Goal: Contribute content

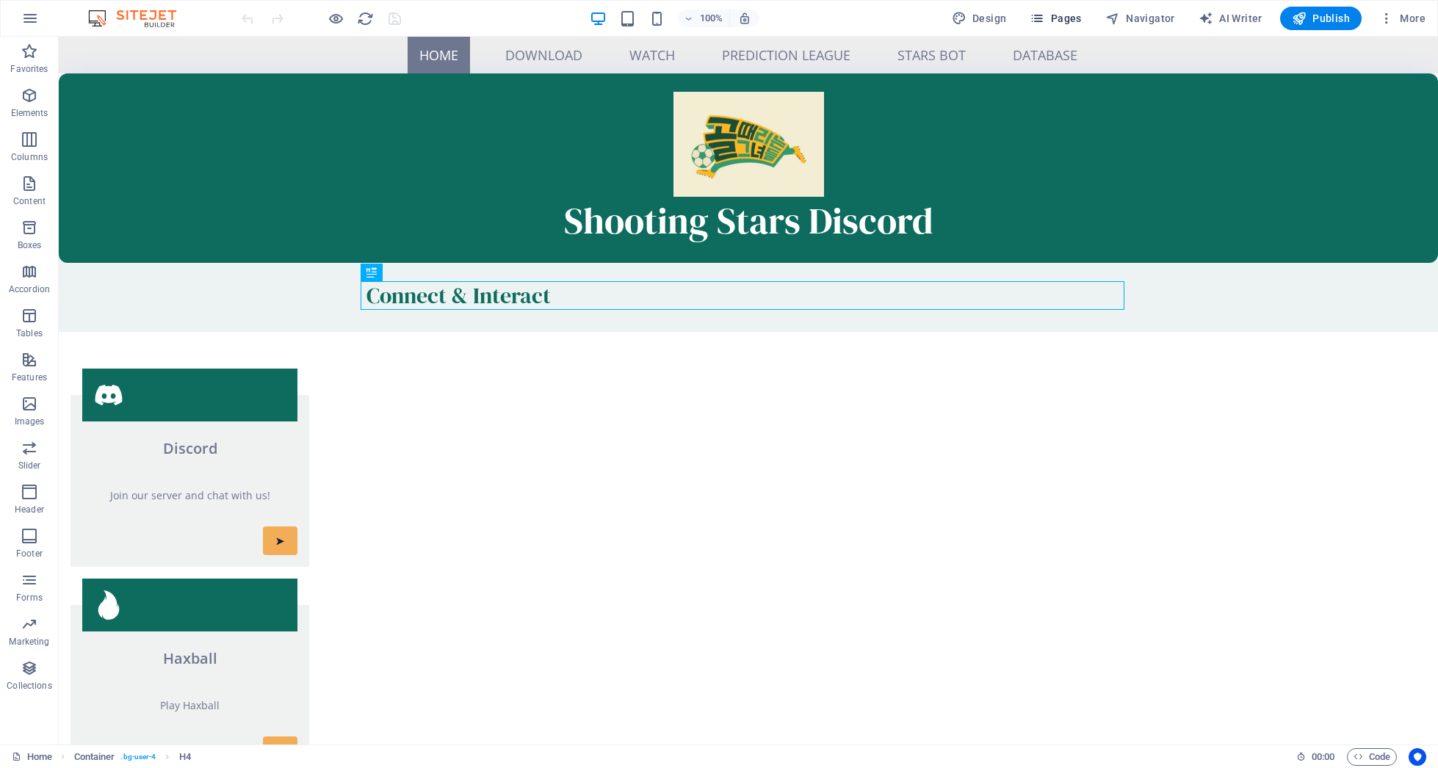
click at [1080, 17] on span "Pages" at bounding box center [1054, 18] width 51 height 15
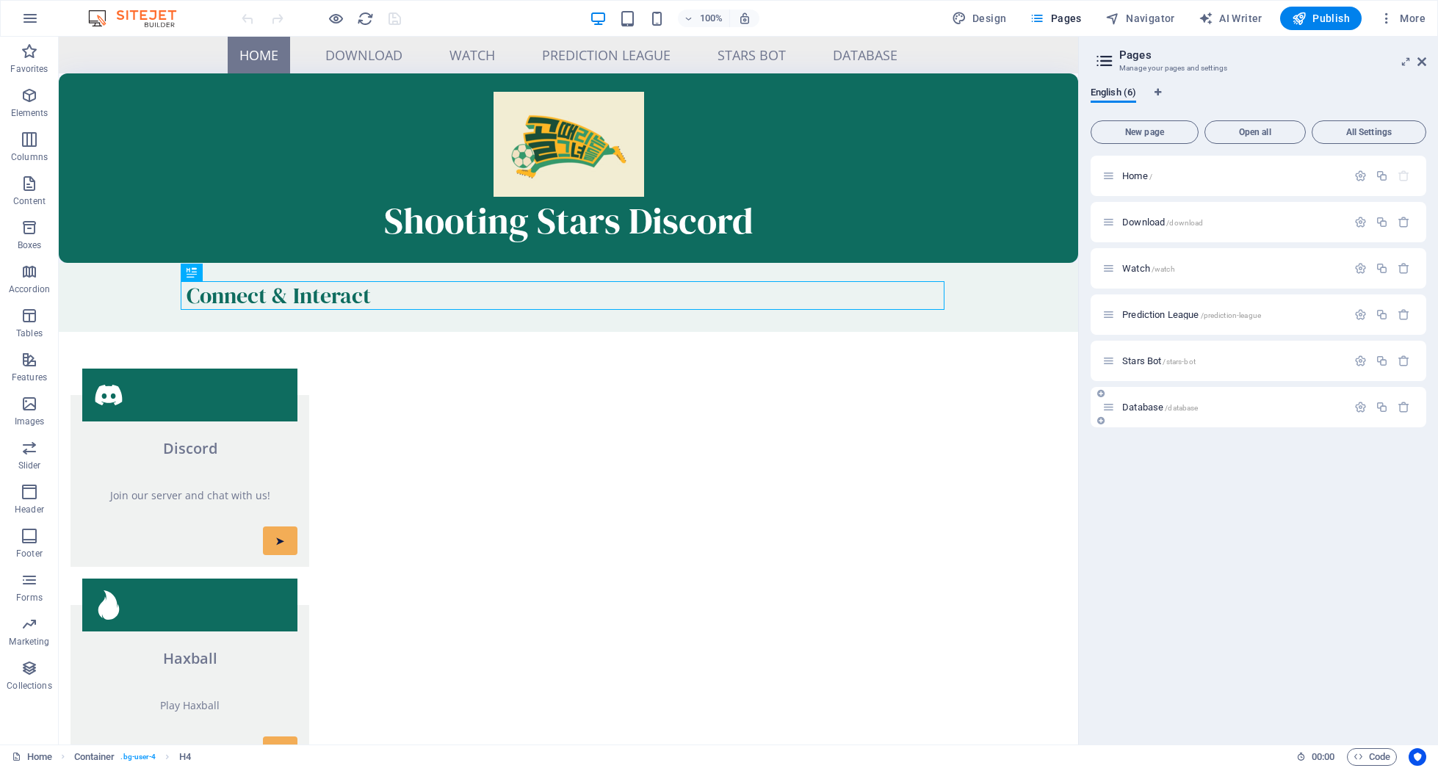
click at [1146, 396] on div "Database /database" at bounding box center [1258, 407] width 336 height 40
click at [1149, 400] on div "Database /database" at bounding box center [1224, 407] width 245 height 17
click at [1151, 402] on span "Database /database" at bounding box center [1160, 407] width 76 height 11
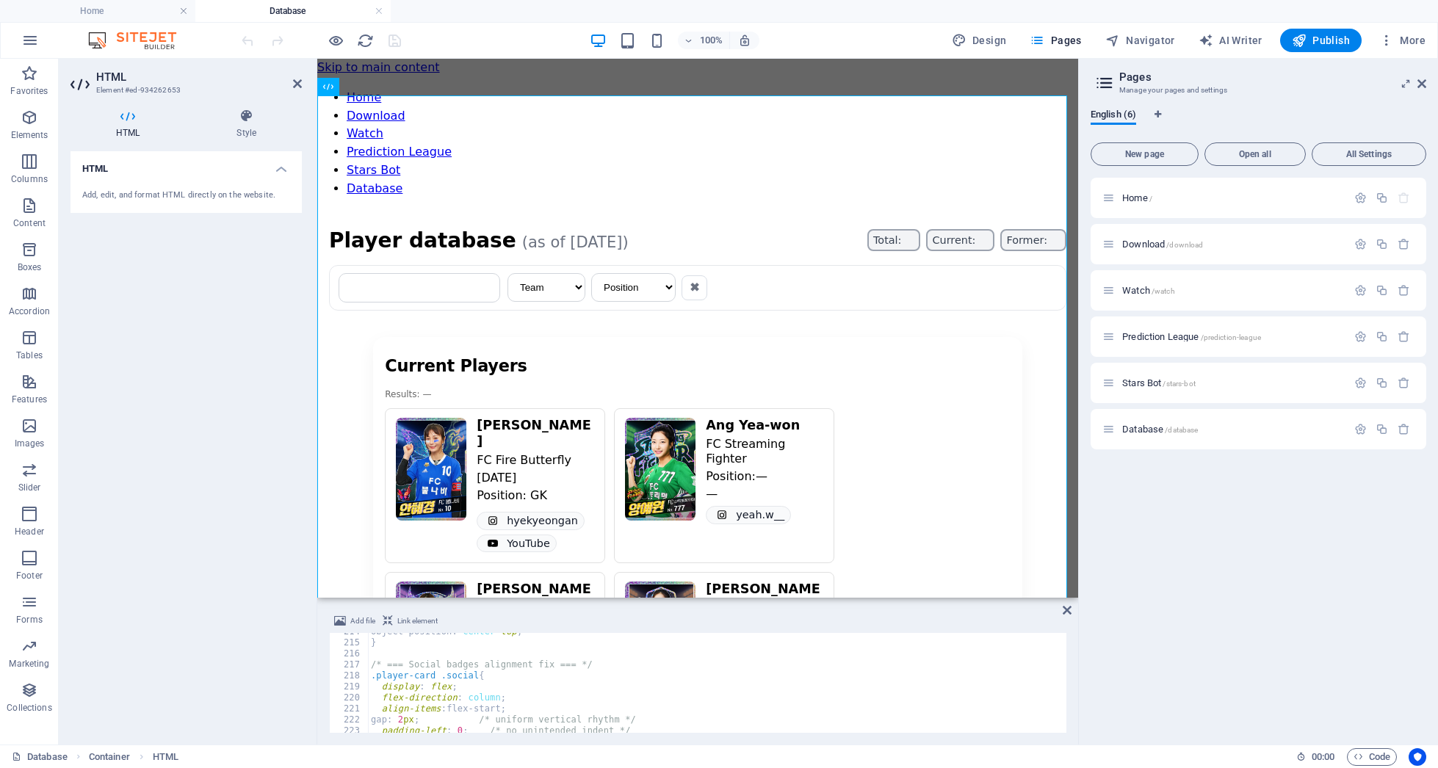
scroll to position [1096, 0]
type textarea "display: grid;"
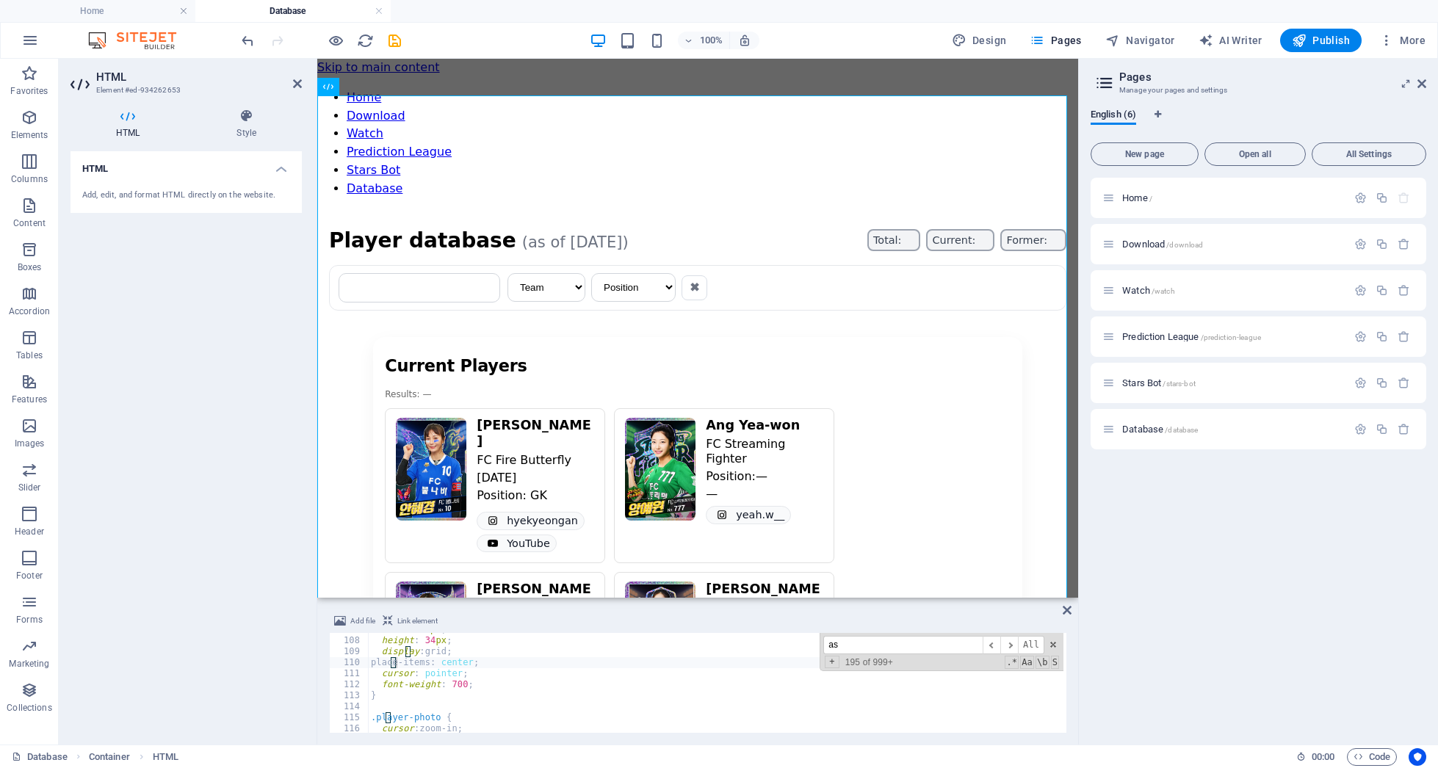
scroll to position [9610, 0]
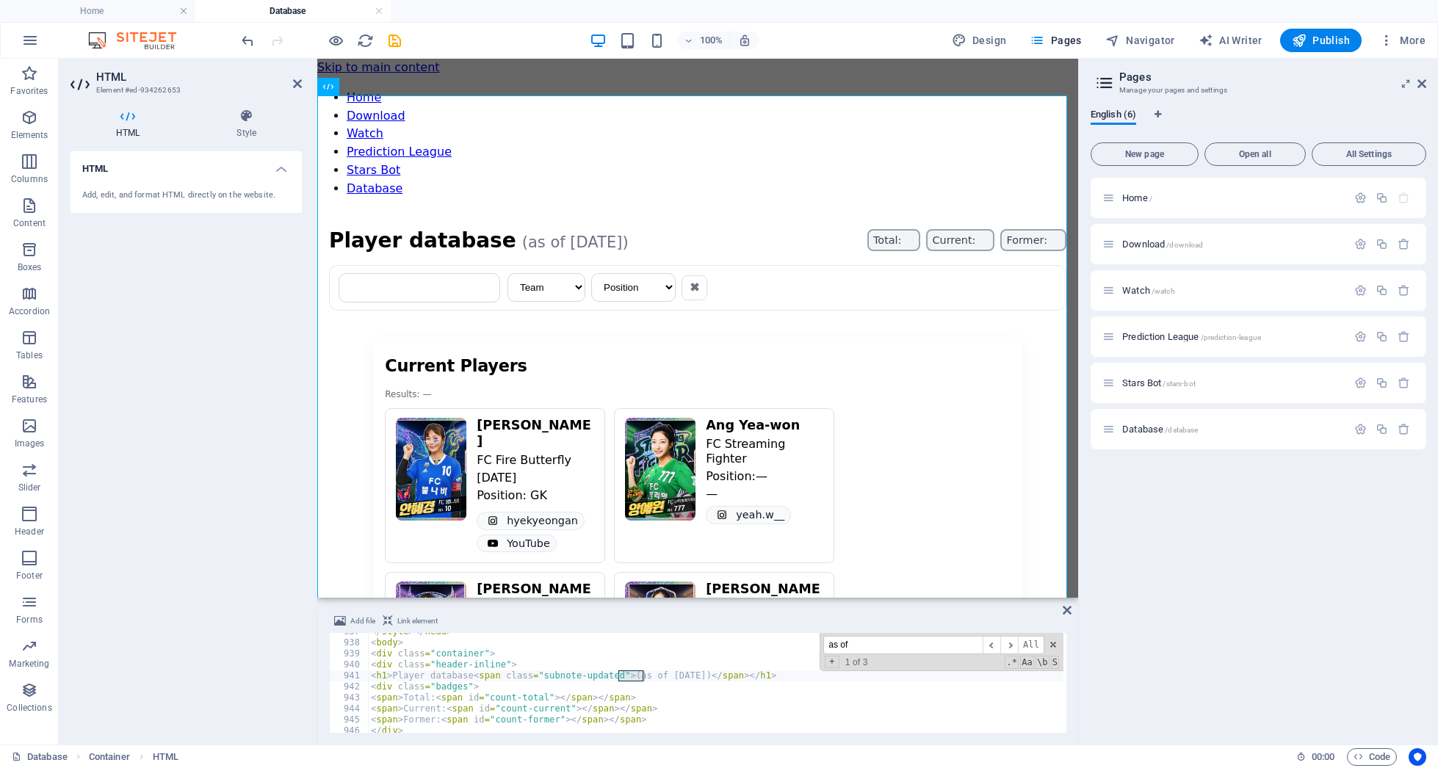
type input "as of"
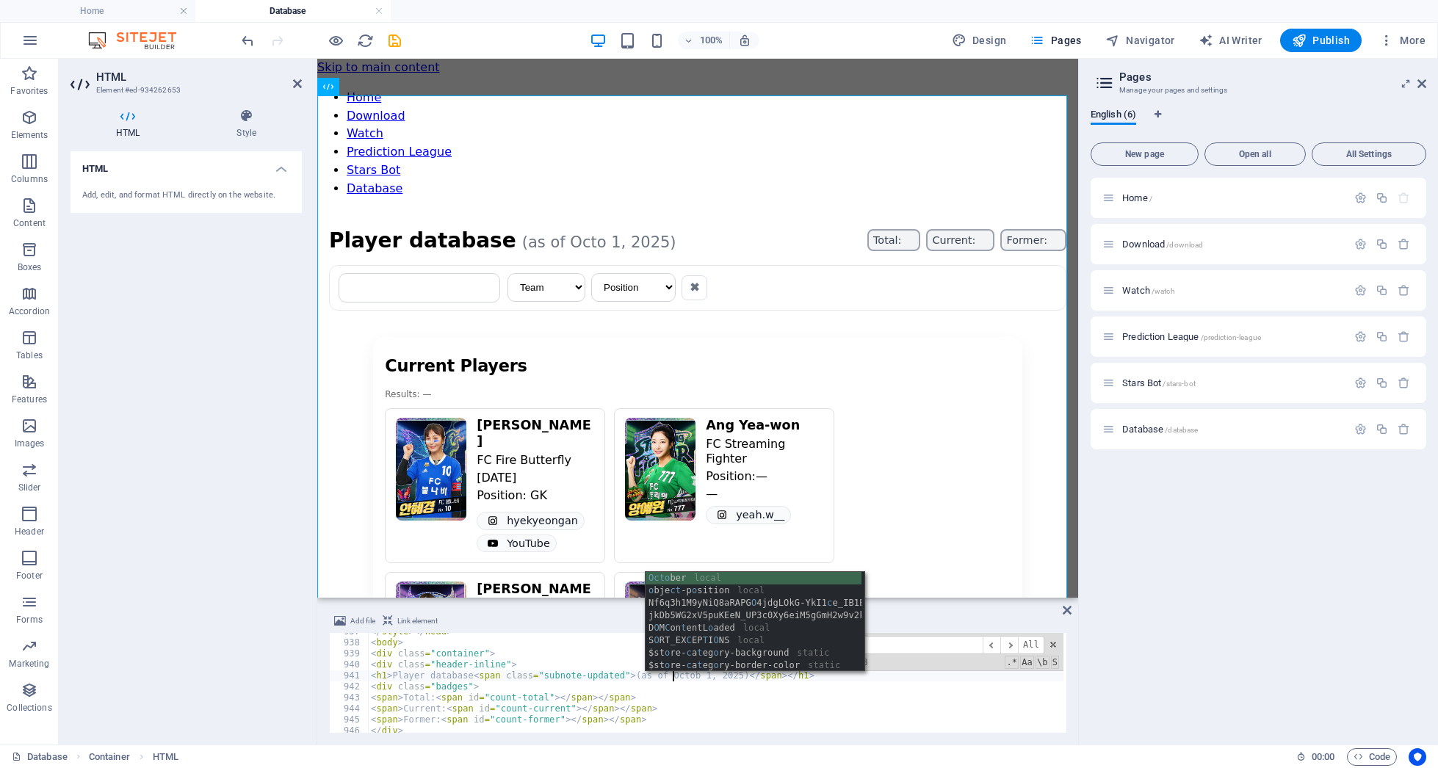
scroll to position [0, 25]
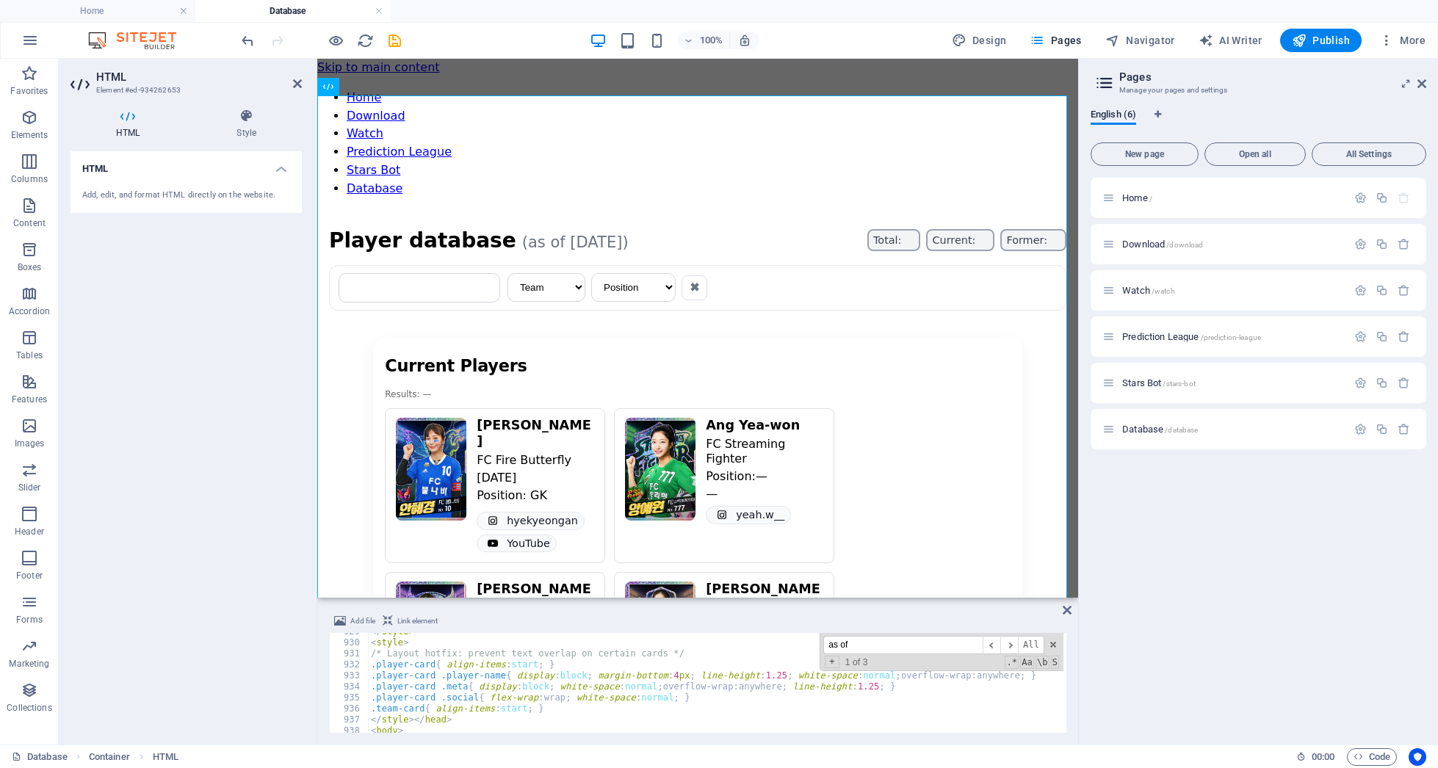
scroll to position [9528, 0]
type textarea "<span>Total: <span id="count-total"></span></span>"
click at [1339, 38] on span "Publish" at bounding box center [1321, 40] width 58 height 15
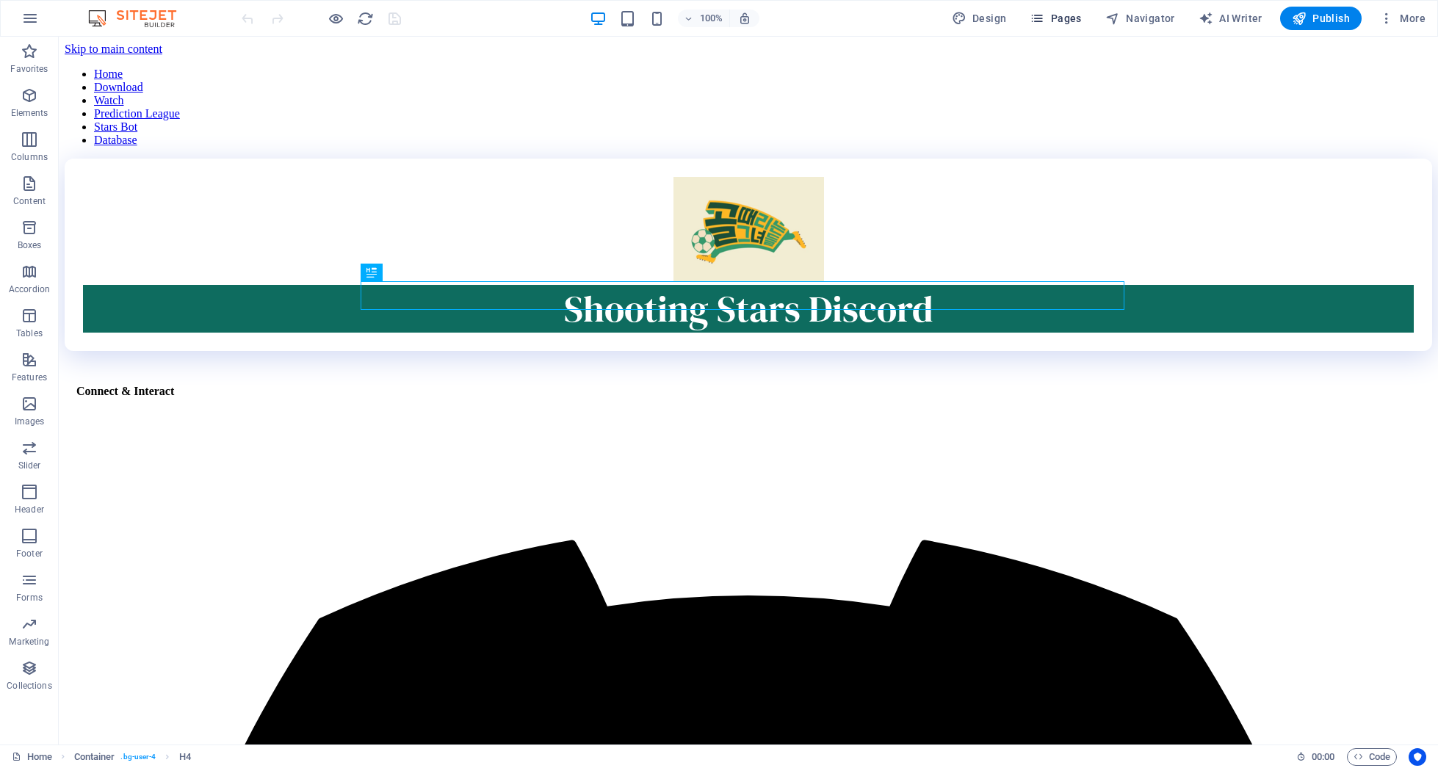
click at [1050, 18] on span "Pages" at bounding box center [1054, 18] width 51 height 15
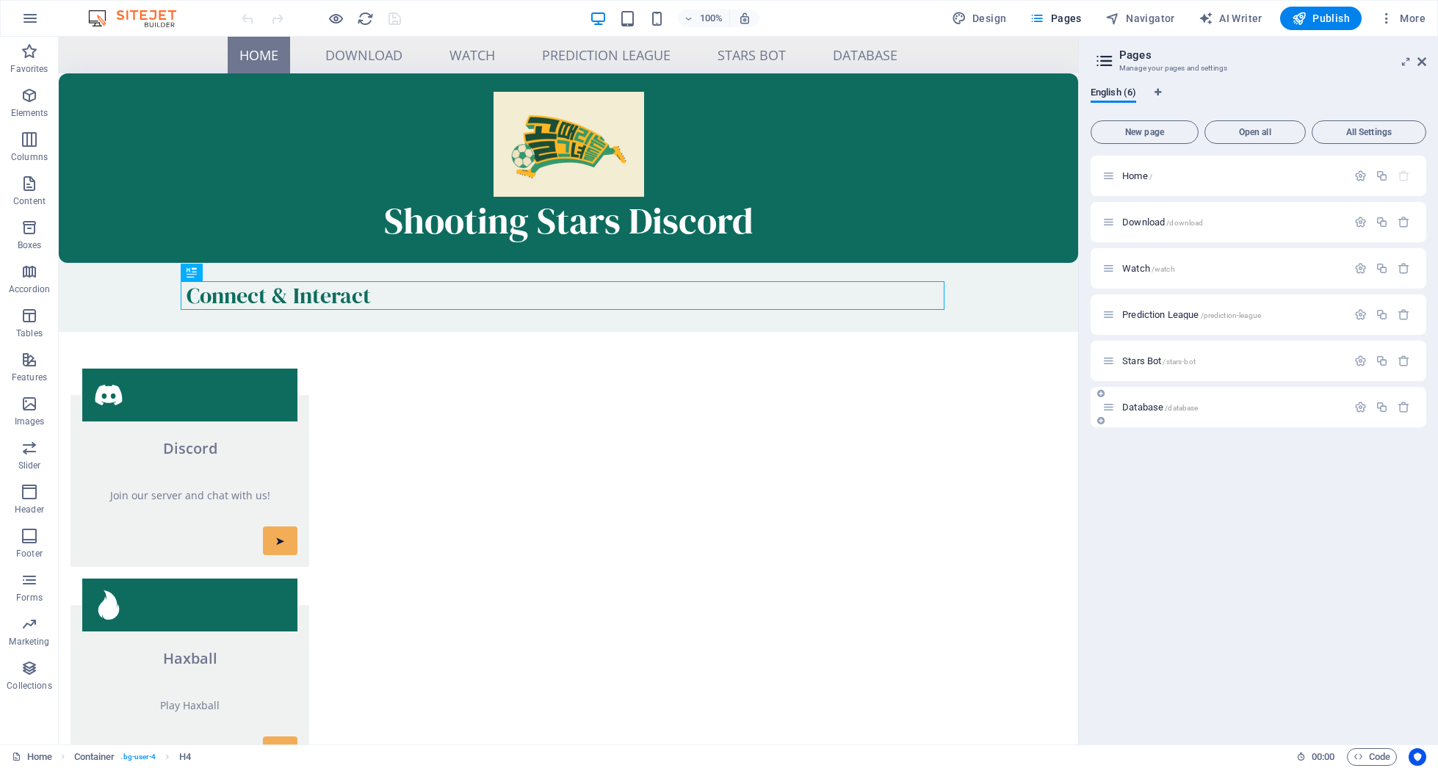
click at [1131, 406] on span "Database /database" at bounding box center [1160, 407] width 76 height 11
